Goal: Information Seeking & Learning: Learn about a topic

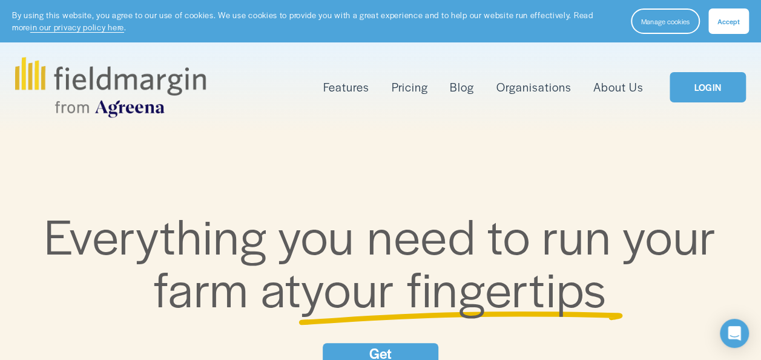
click at [734, 24] on span "Accept" at bounding box center [728, 21] width 22 height 10
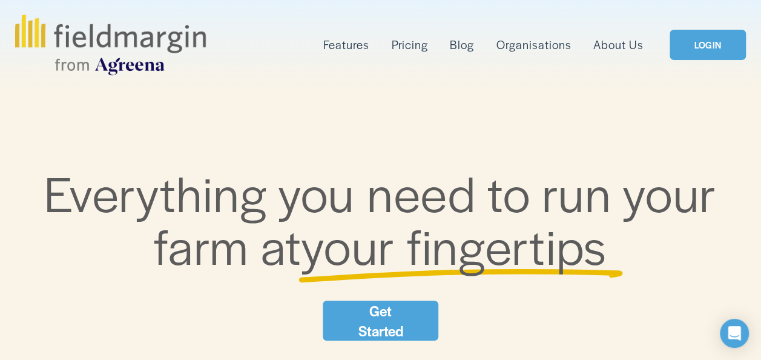
click at [412, 44] on link "Pricing" at bounding box center [410, 44] width 36 height 19
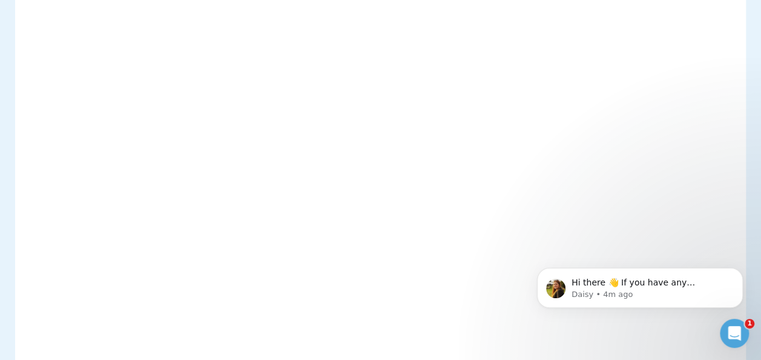
scroll to position [424, 0]
click at [734, 331] on icon "Open Intercom Messenger" at bounding box center [733, 331] width 20 height 20
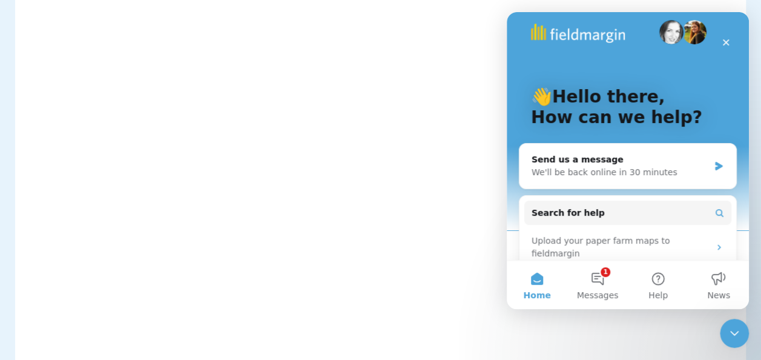
scroll to position [0, 0]
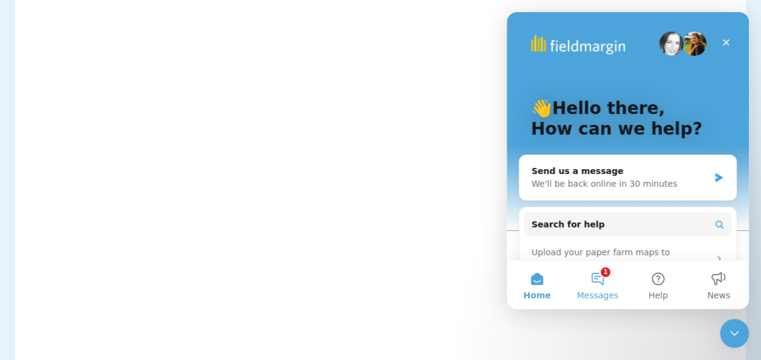
click at [600, 282] on button "1 Messages" at bounding box center [597, 284] width 61 height 48
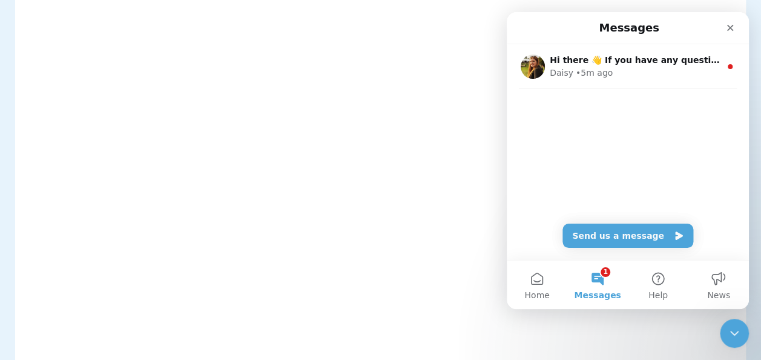
click at [576, 110] on div "Hi there 👋 If you have any questions about our pricing or which plan is right f…" at bounding box center [628, 90] width 242 height 93
click at [554, 93] on div "Hi there 👋 If you have any questions about our pricing or which plan is right f…" at bounding box center [628, 90] width 242 height 93
click at [675, 236] on icon "Intercom messenger" at bounding box center [678, 235] width 7 height 8
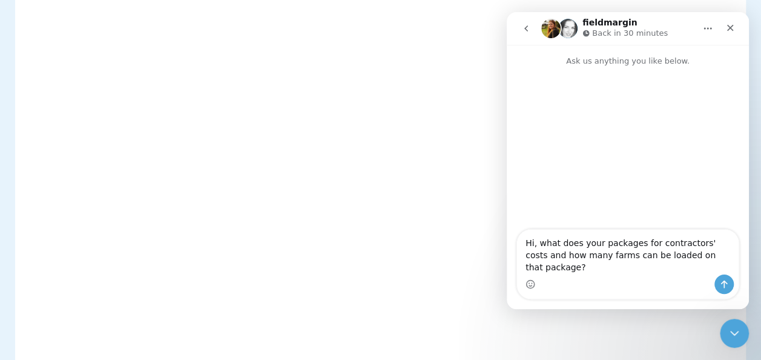
type textarea "Hi, what does your packages for contractors' costs and how many farms can be lo…"
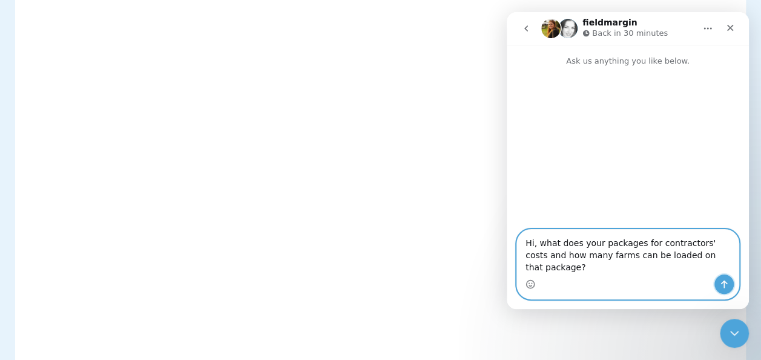
click at [725, 283] on icon "Send a message…" at bounding box center [724, 284] width 7 height 8
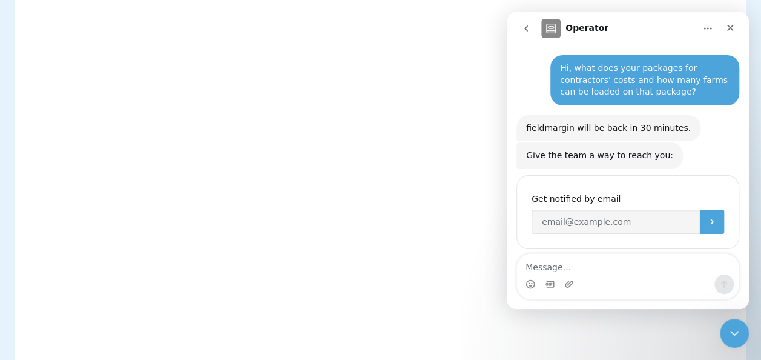
scroll to position [39, 0]
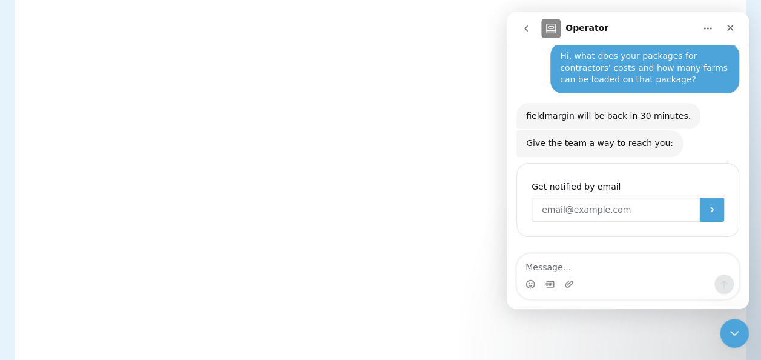
click at [553, 210] on input "Enter your email" at bounding box center [615, 209] width 168 height 24
type input "berryezelle@gmail.com"
click at [710, 209] on icon "Submit" at bounding box center [711, 209] width 3 height 5
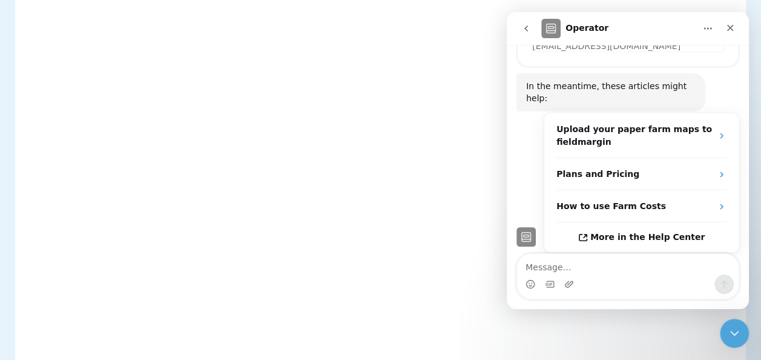
scroll to position [195, 0]
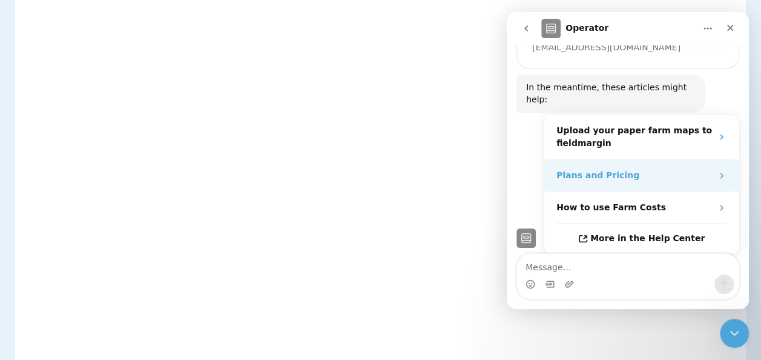
click at [709, 161] on div "Plans and Pricing" at bounding box center [641, 175] width 194 height 32
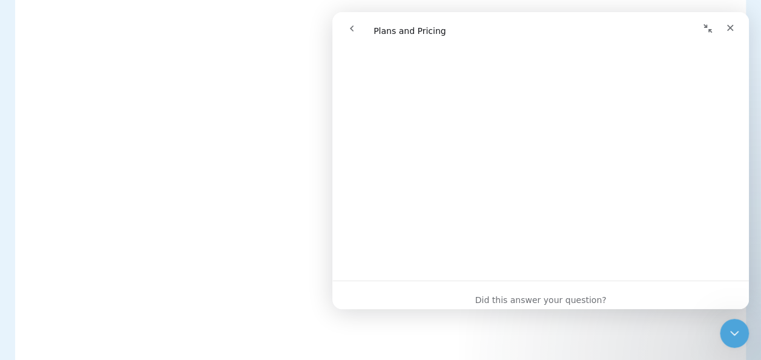
scroll to position [303, 0]
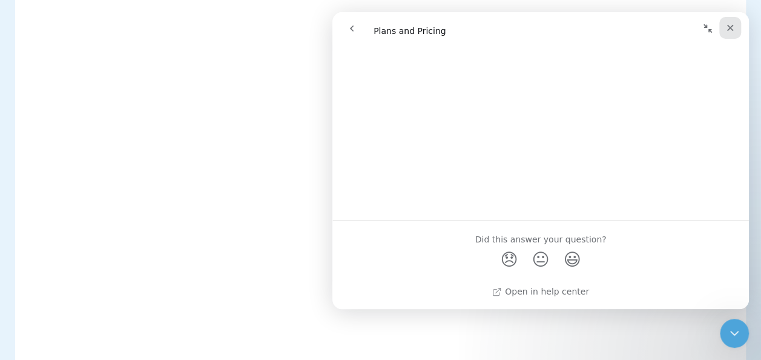
click at [731, 24] on icon "Close" at bounding box center [730, 28] width 10 height 10
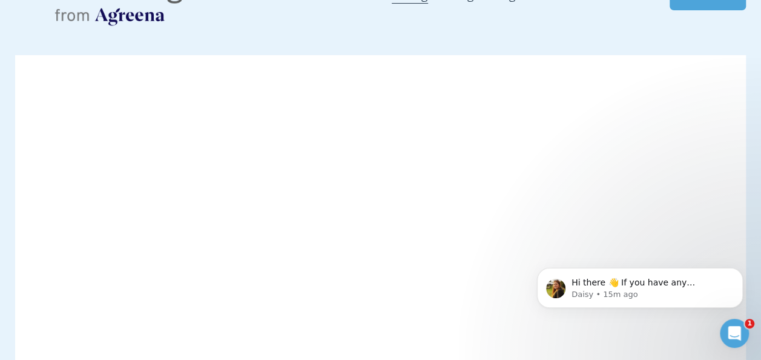
scroll to position [61, 0]
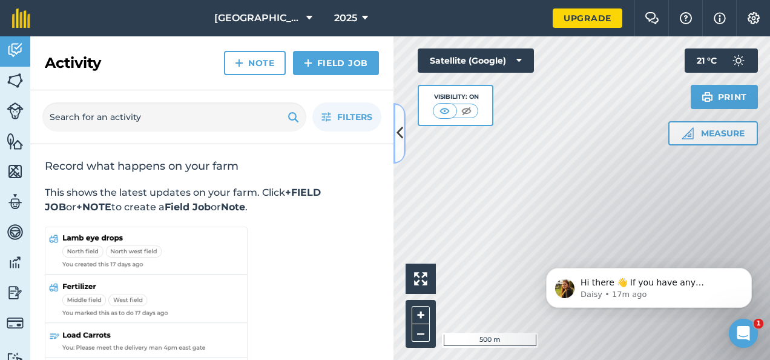
click at [397, 132] on icon at bounding box center [399, 132] width 7 height 21
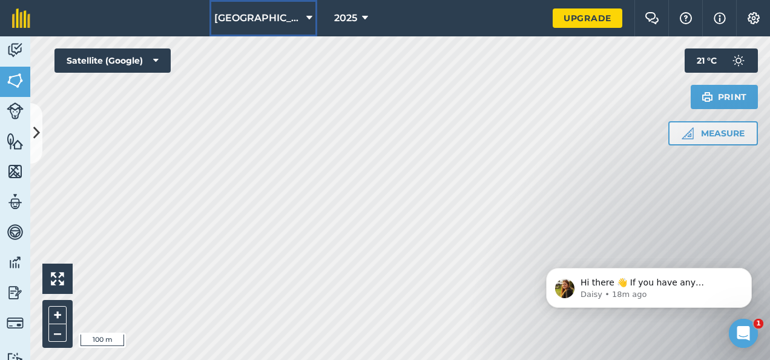
click at [306, 17] on icon at bounding box center [309, 18] width 6 height 15
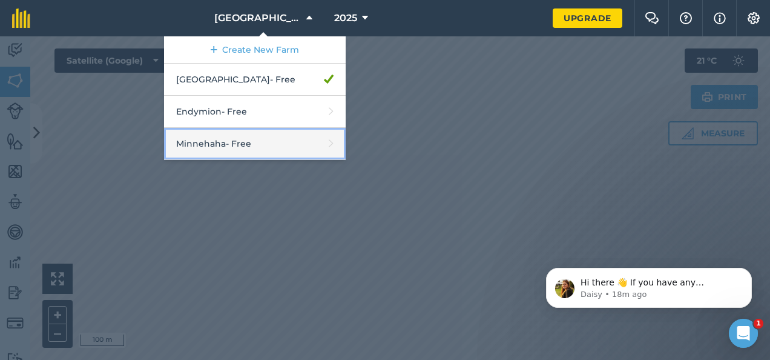
click at [309, 142] on link "Minnehaha - Free" at bounding box center [255, 144] width 182 height 32
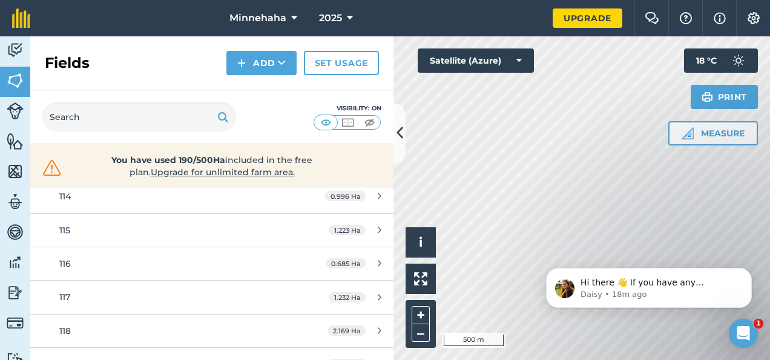
scroll to position [545, 0]
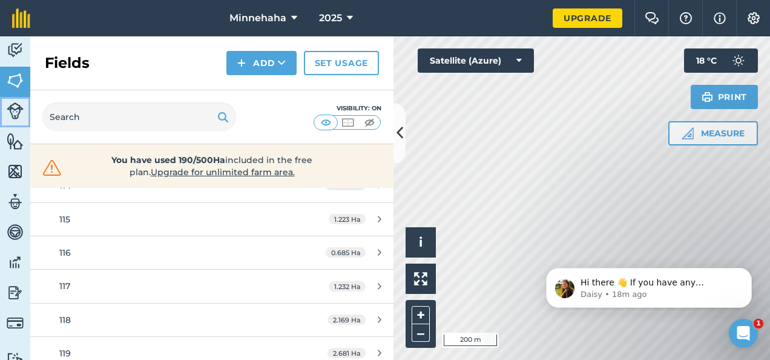
click at [16, 110] on img at bounding box center [15, 110] width 17 height 17
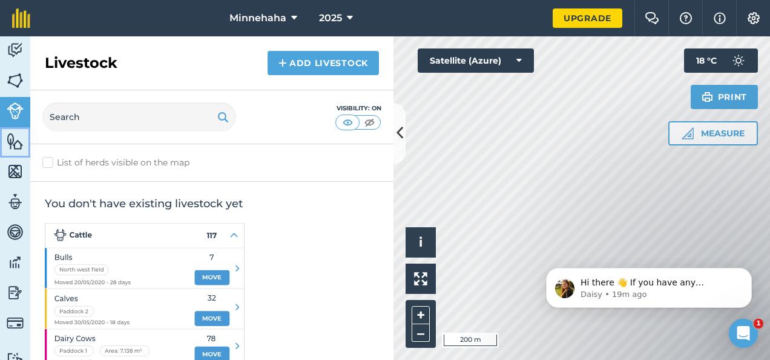
click at [12, 142] on img at bounding box center [15, 141] width 17 height 18
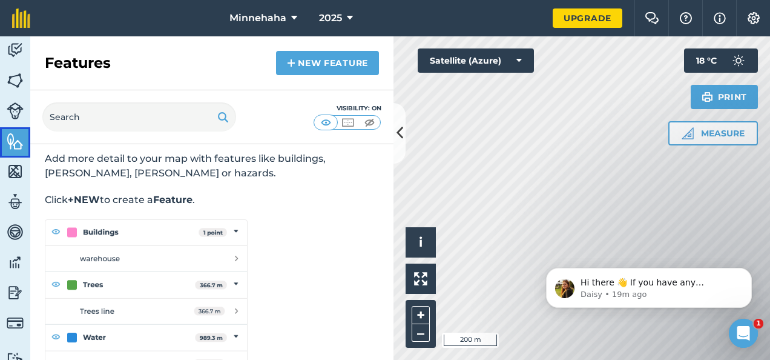
scroll to position [67, 0]
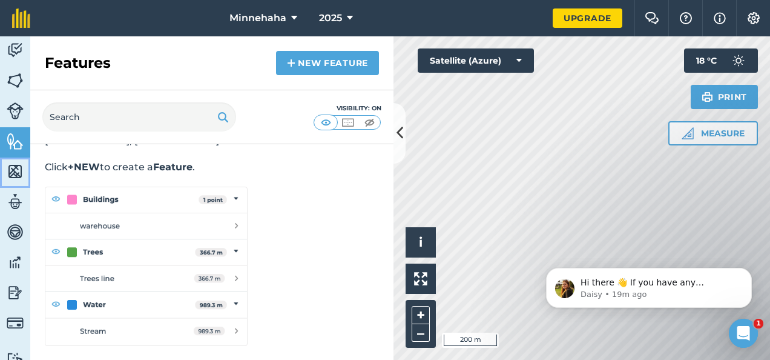
click at [17, 169] on img at bounding box center [15, 171] width 17 height 18
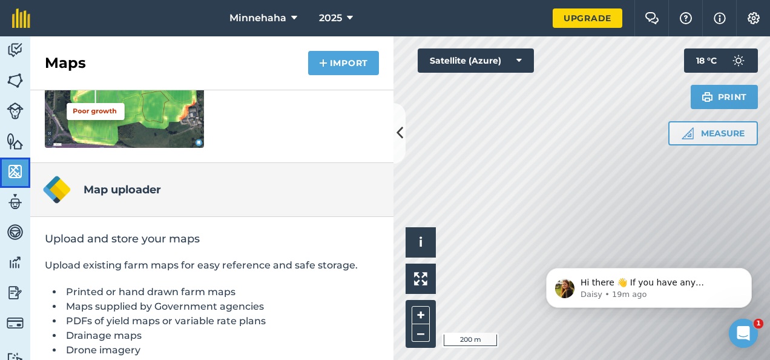
scroll to position [289, 0]
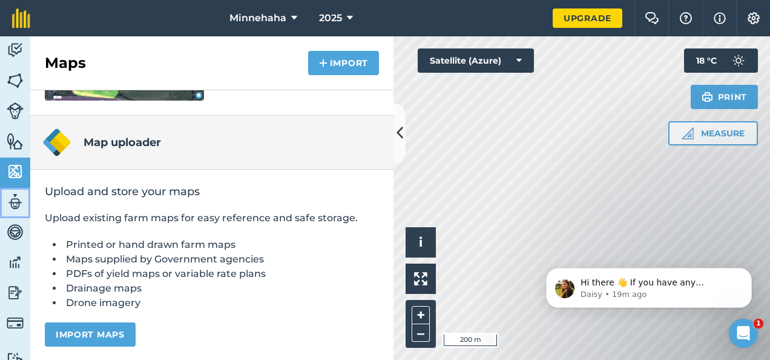
click at [15, 201] on img at bounding box center [15, 201] width 17 height 18
select select "MEMBER"
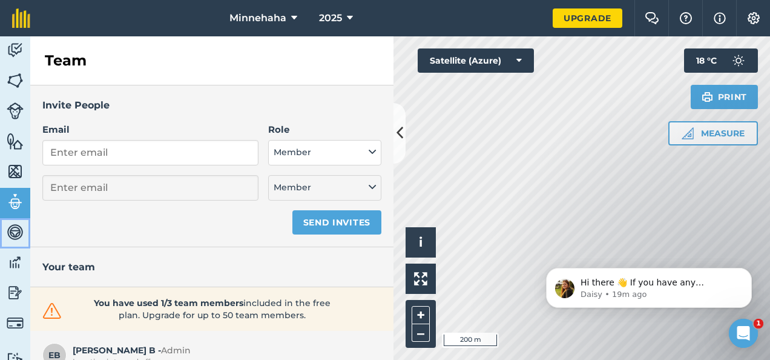
click at [15, 232] on img at bounding box center [15, 232] width 17 height 18
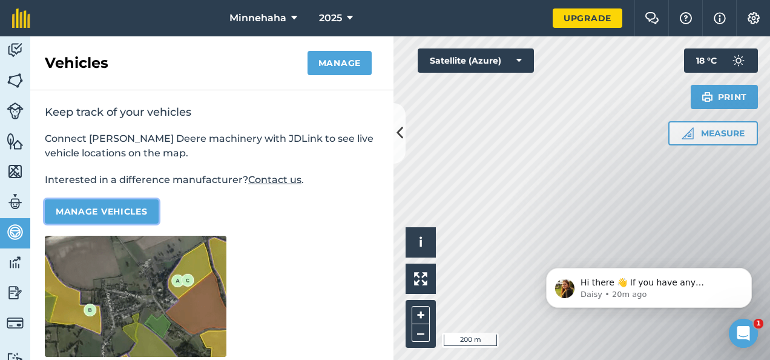
click at [114, 210] on button "Manage vehicles" at bounding box center [102, 211] width 114 height 24
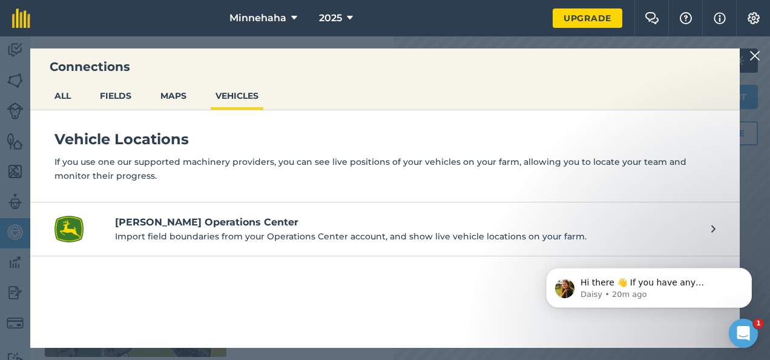
click at [712, 229] on icon at bounding box center [713, 228] width 4 height 13
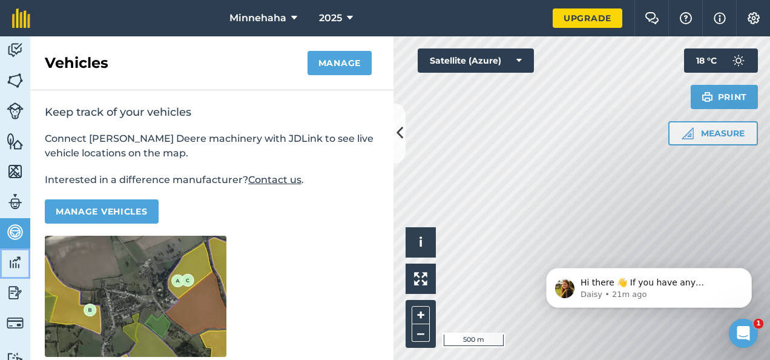
click at [13, 261] on img at bounding box center [15, 262] width 17 height 18
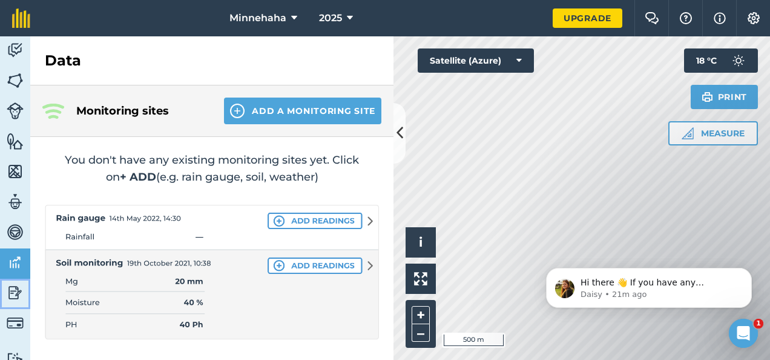
click at [15, 292] on img at bounding box center [15, 292] width 17 height 18
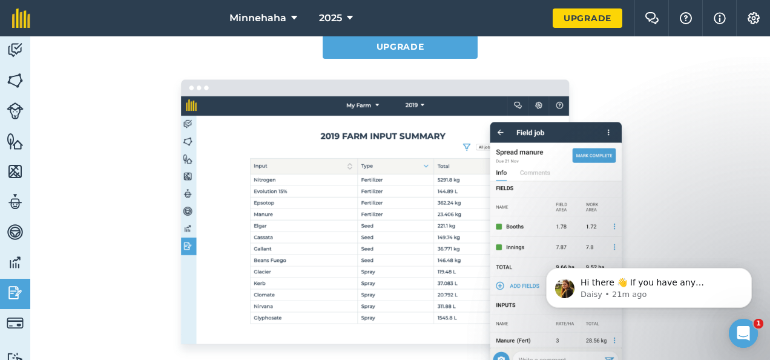
scroll to position [182, 0]
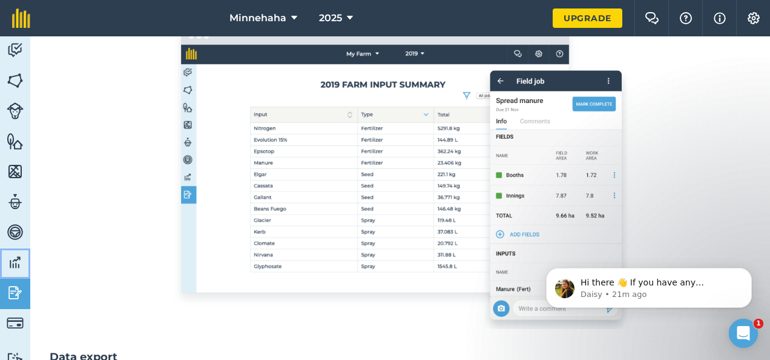
click at [17, 260] on img at bounding box center [15, 262] width 17 height 18
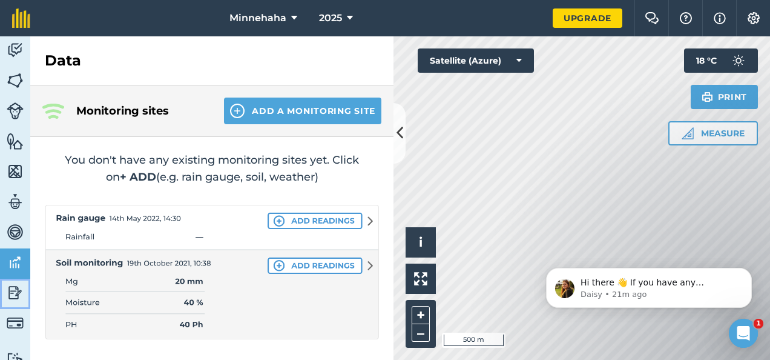
click at [13, 290] on img at bounding box center [15, 292] width 17 height 18
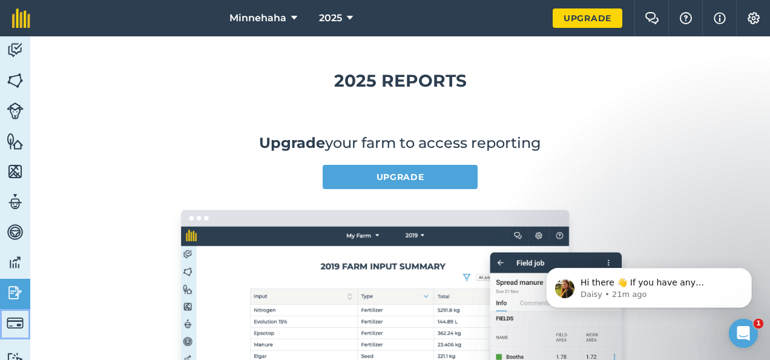
click at [15, 321] on img at bounding box center [15, 322] width 17 height 17
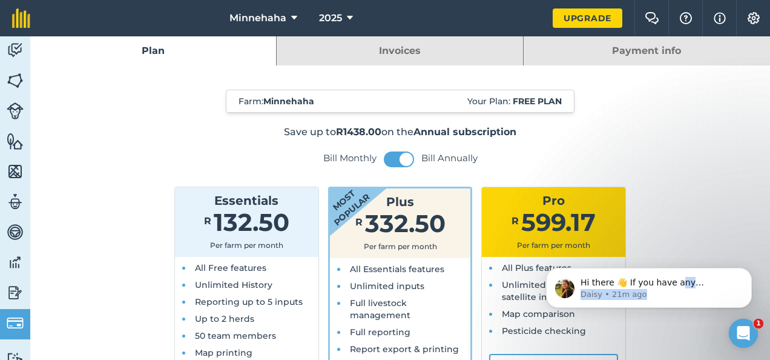
drag, startPoint x: 672, startPoint y: 277, endPoint x: 688, endPoint y: 308, distance: 34.9
click at [688, 308] on body "Hi there 👋 If you have any questions about our pricing or which plan is right f…" at bounding box center [649, 259] width 232 height 125
drag, startPoint x: 160, startPoint y: 116, endPoint x: 654, endPoint y: 214, distance: 503.6
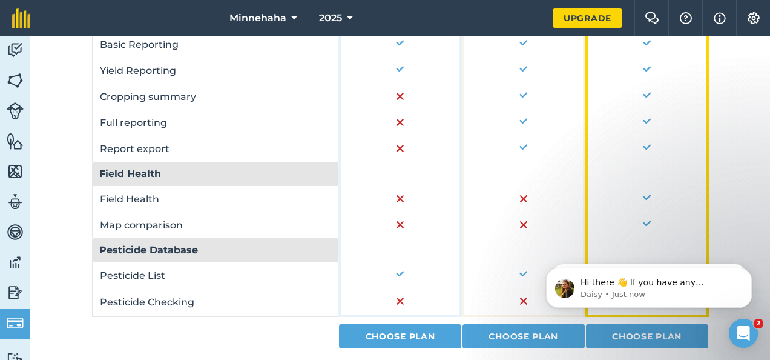
scroll to position [982, 0]
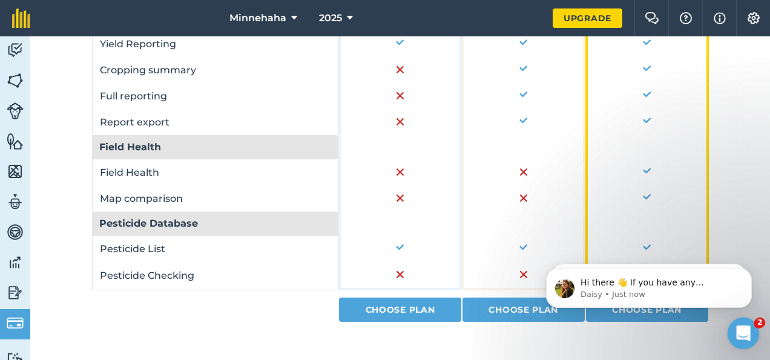
click at [743, 331] on icon "Open Intercom Messenger" at bounding box center [742, 331] width 20 height 20
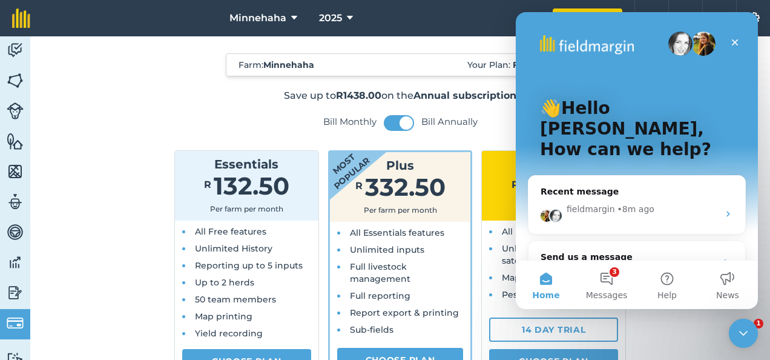
scroll to position [0, 0]
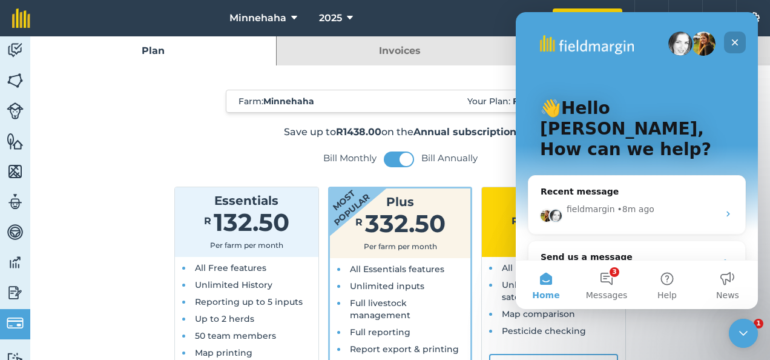
click at [735, 41] on icon "Close" at bounding box center [735, 43] width 10 height 10
